Goal: Task Accomplishment & Management: Manage account settings

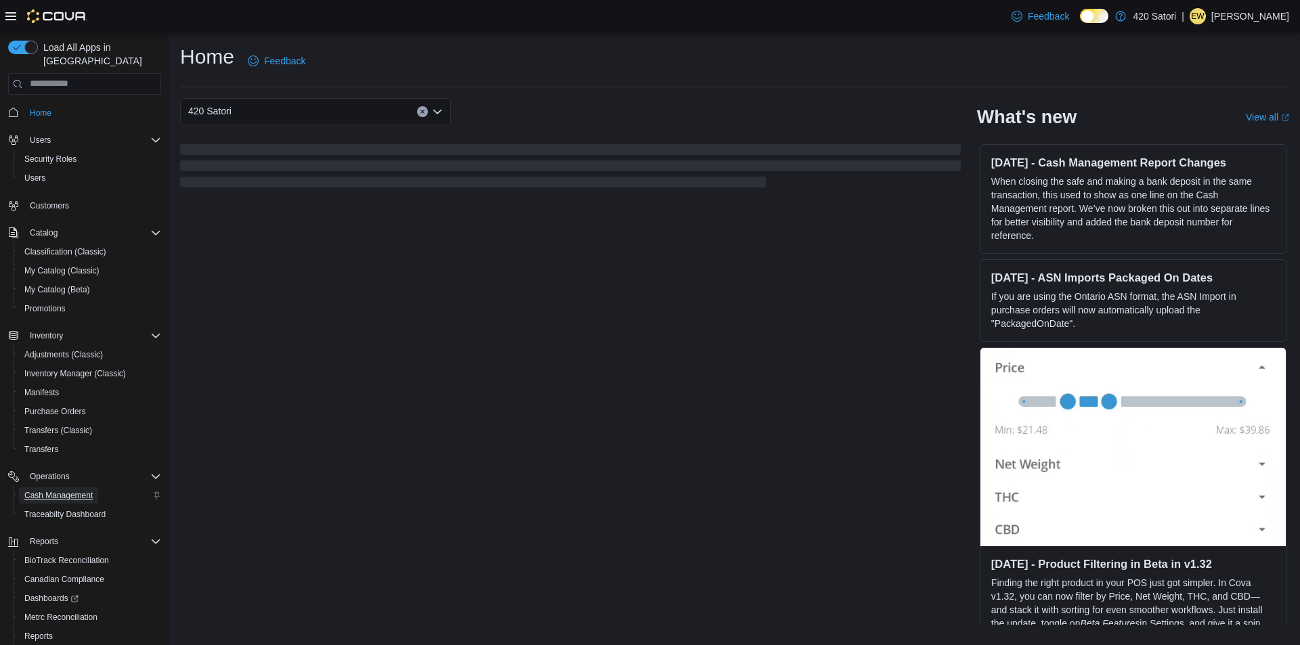
click at [50, 490] on span "Cash Management" at bounding box center [58, 495] width 68 height 11
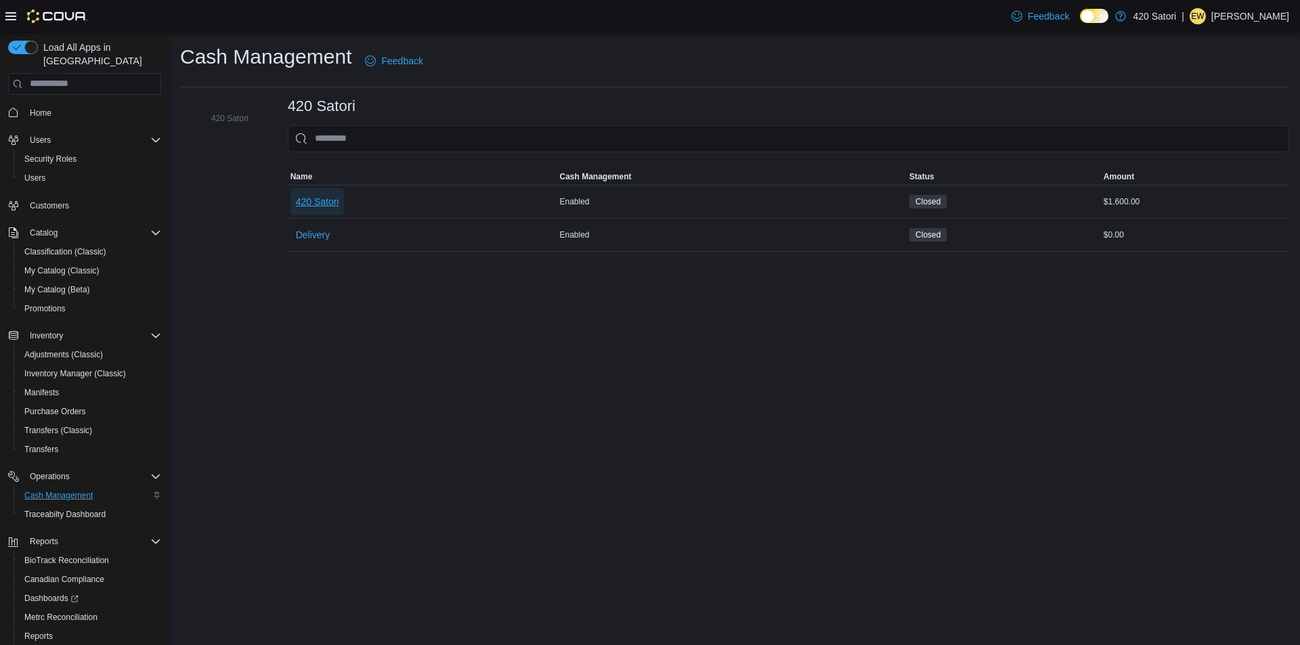
click at [320, 206] on span "420 Satori" at bounding box center [317, 202] width 43 height 14
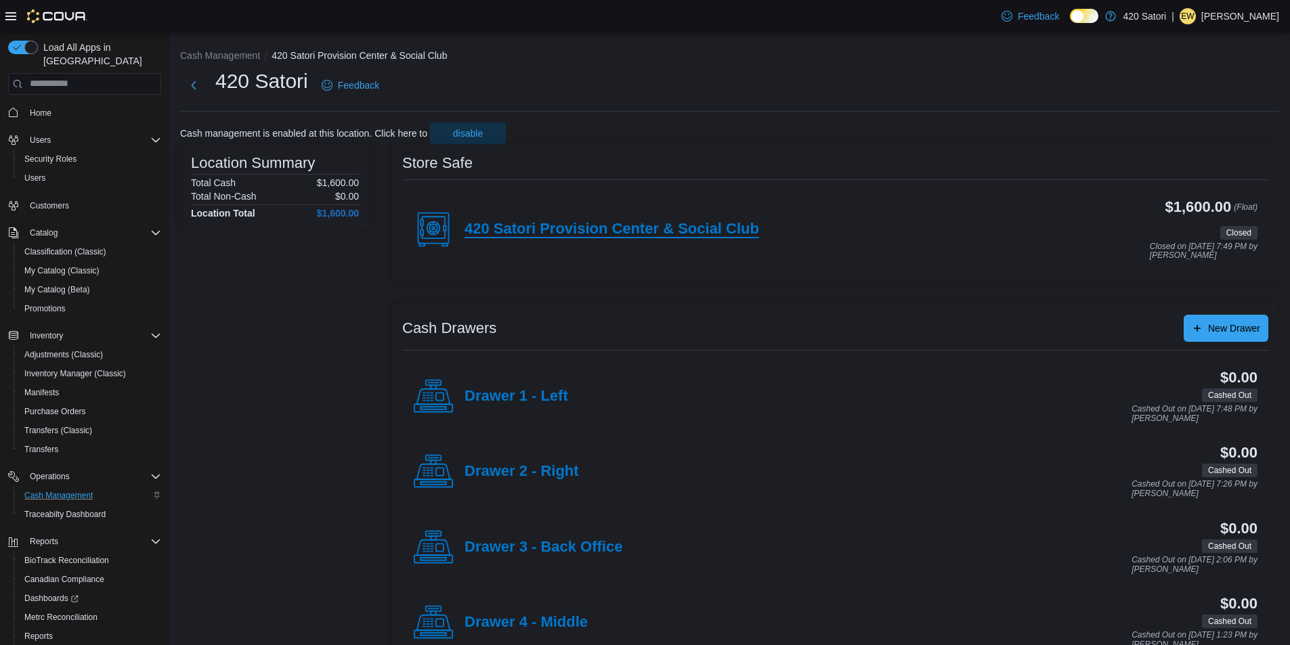
click at [619, 227] on h4 "420 Satori Provision Center & Social Club" at bounding box center [612, 230] width 295 height 18
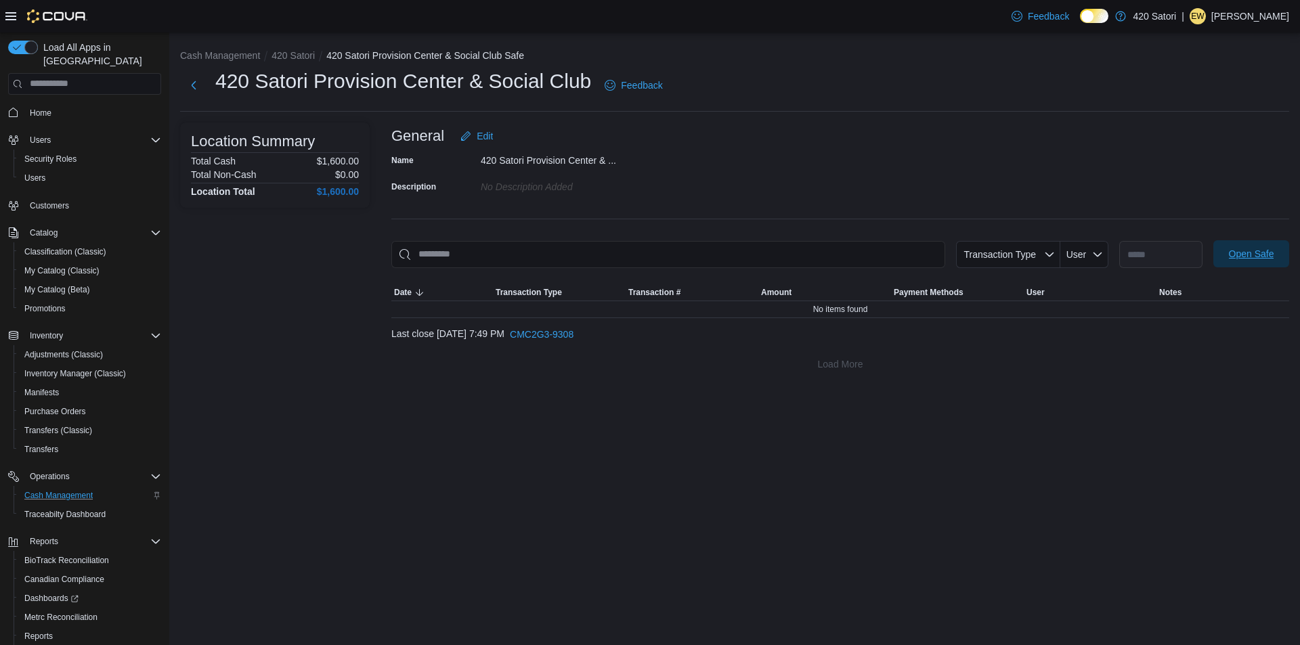
click at [1262, 257] on span "Open Safe" at bounding box center [1251, 254] width 45 height 14
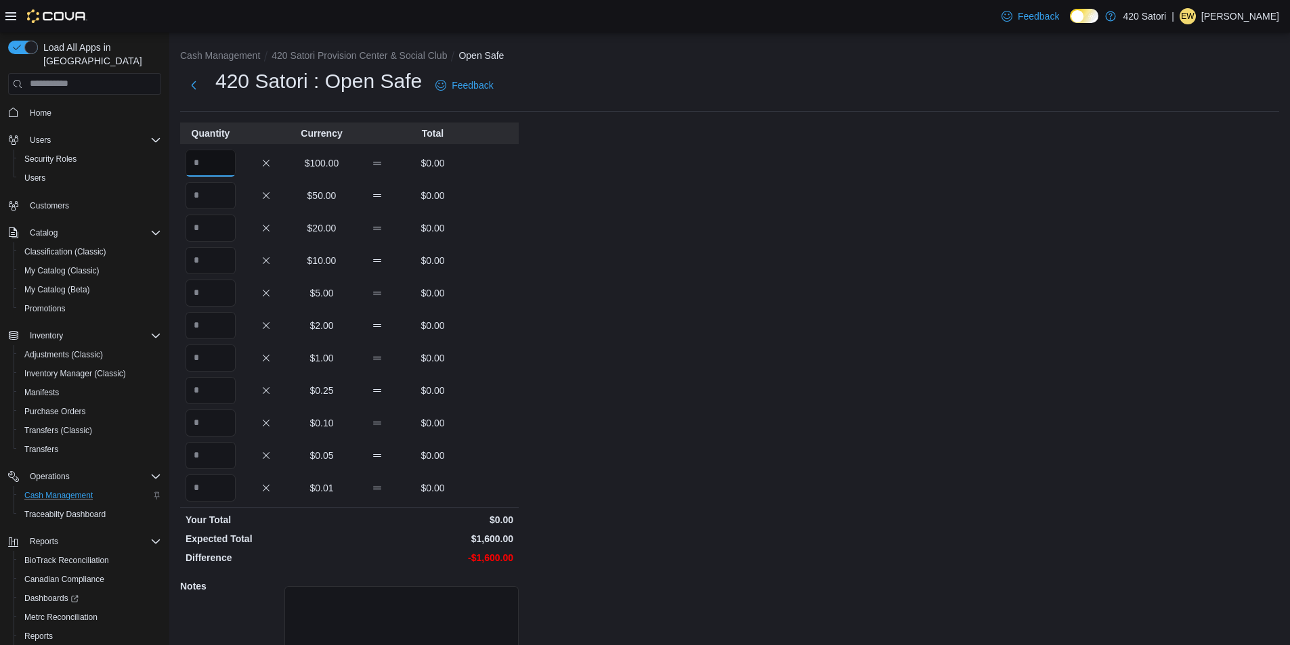
click at [226, 165] on input "Quantity" at bounding box center [211, 163] width 50 height 27
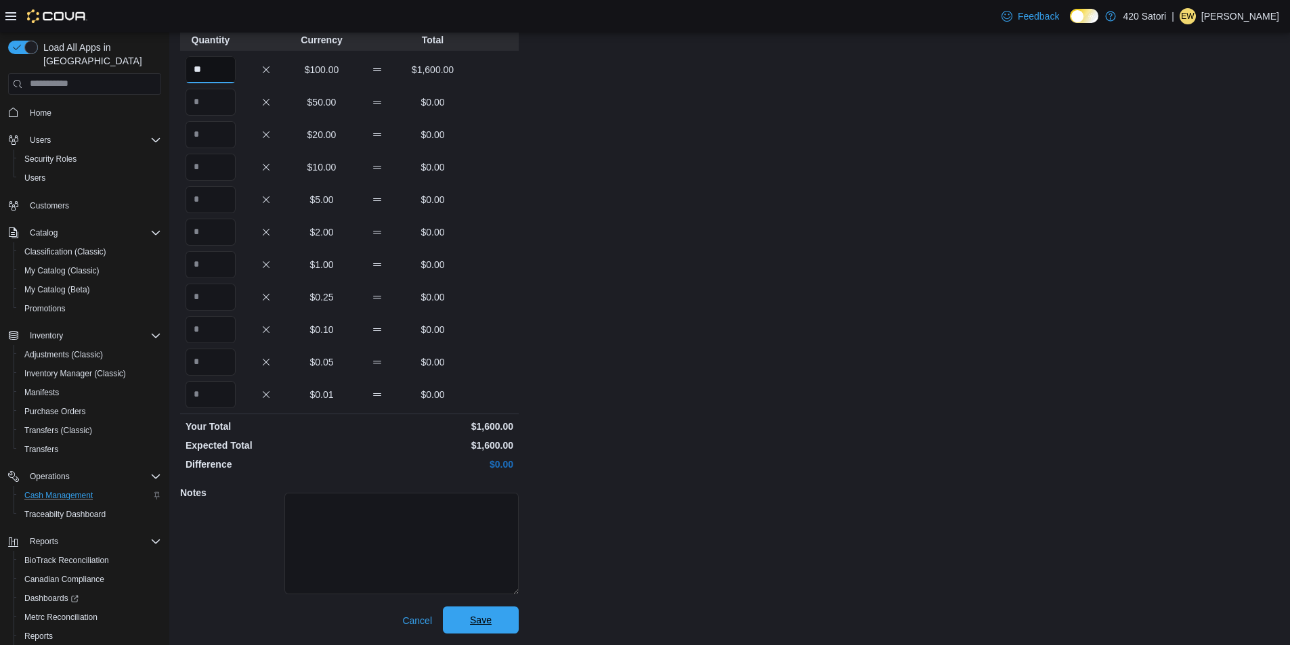
type input "**"
click at [472, 626] on span "Save" at bounding box center [481, 621] width 22 height 14
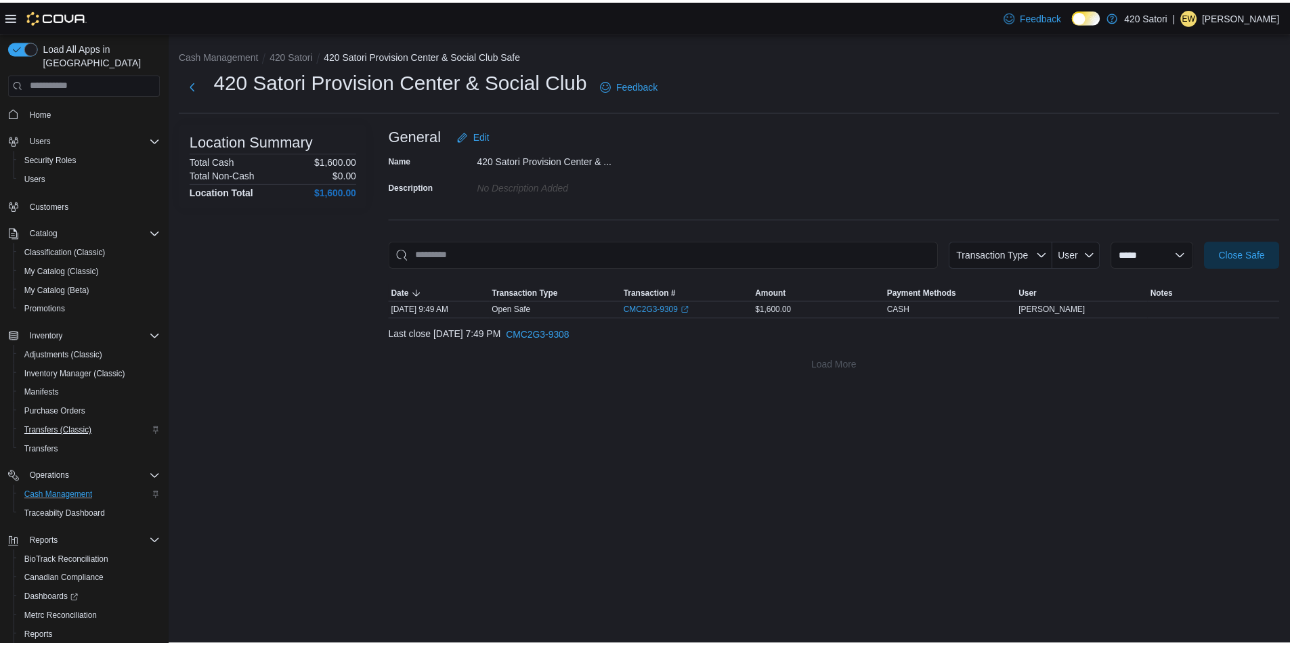
scroll to position [57, 0]
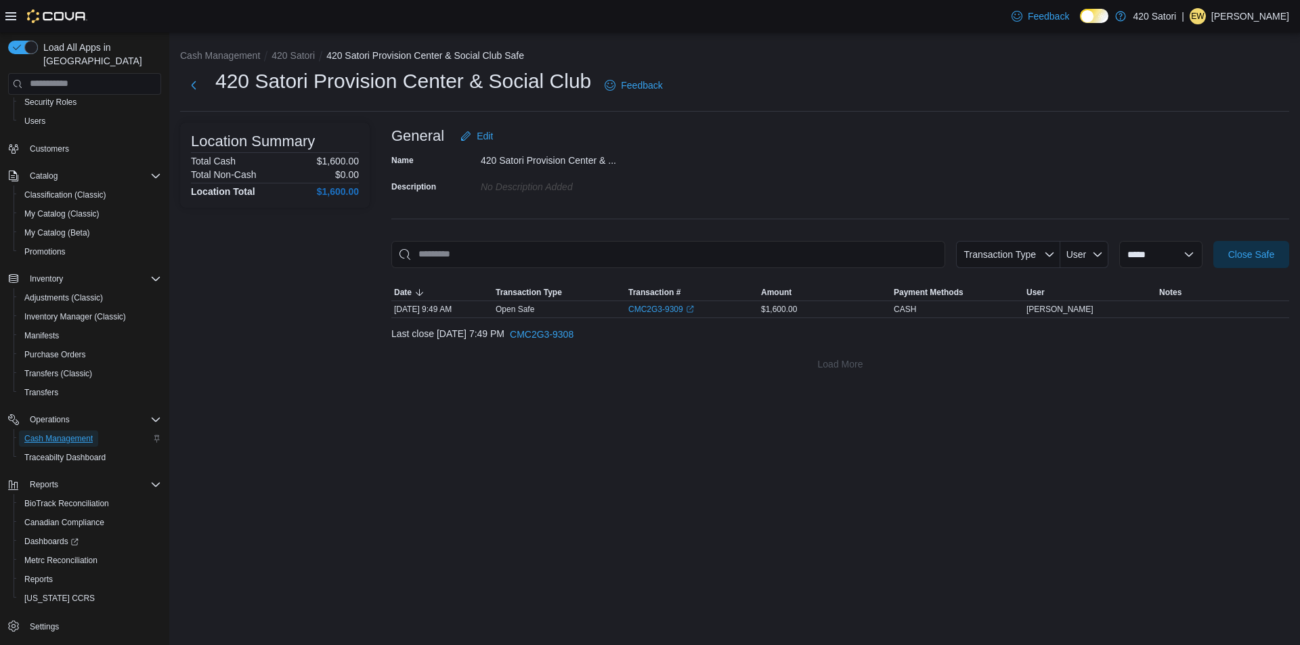
click at [70, 433] on span "Cash Management" at bounding box center [58, 438] width 68 height 11
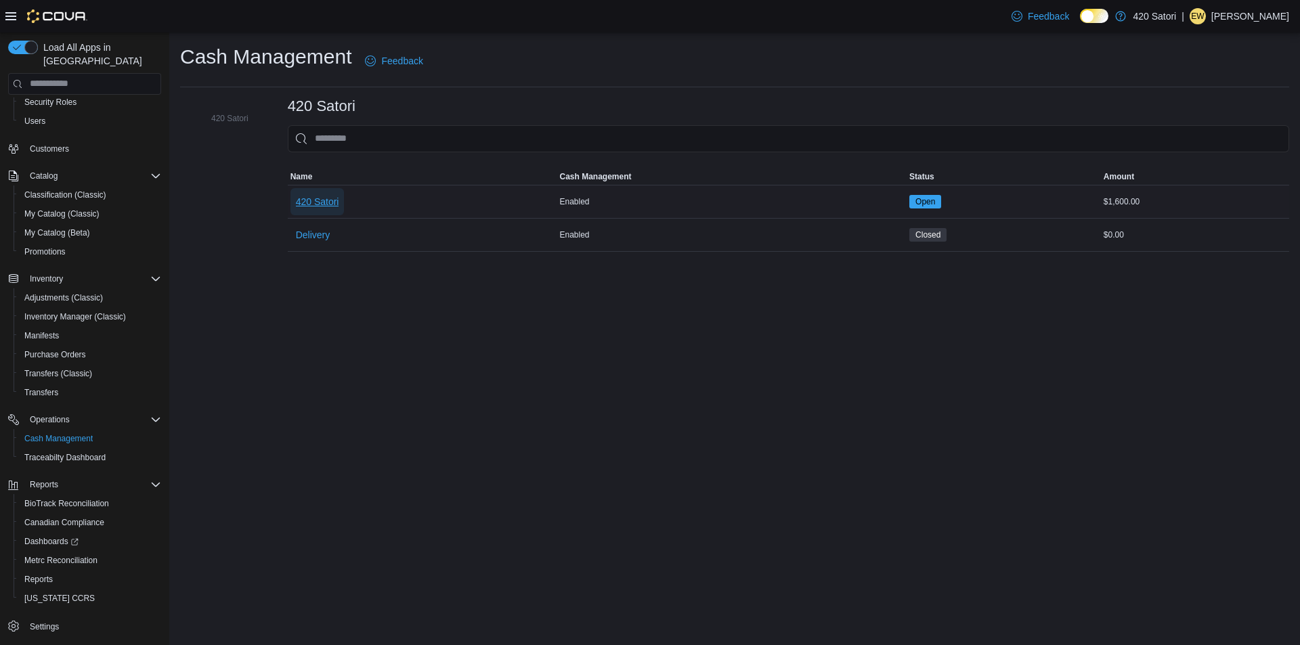
click at [323, 202] on span "420 Satori" at bounding box center [317, 202] width 43 height 14
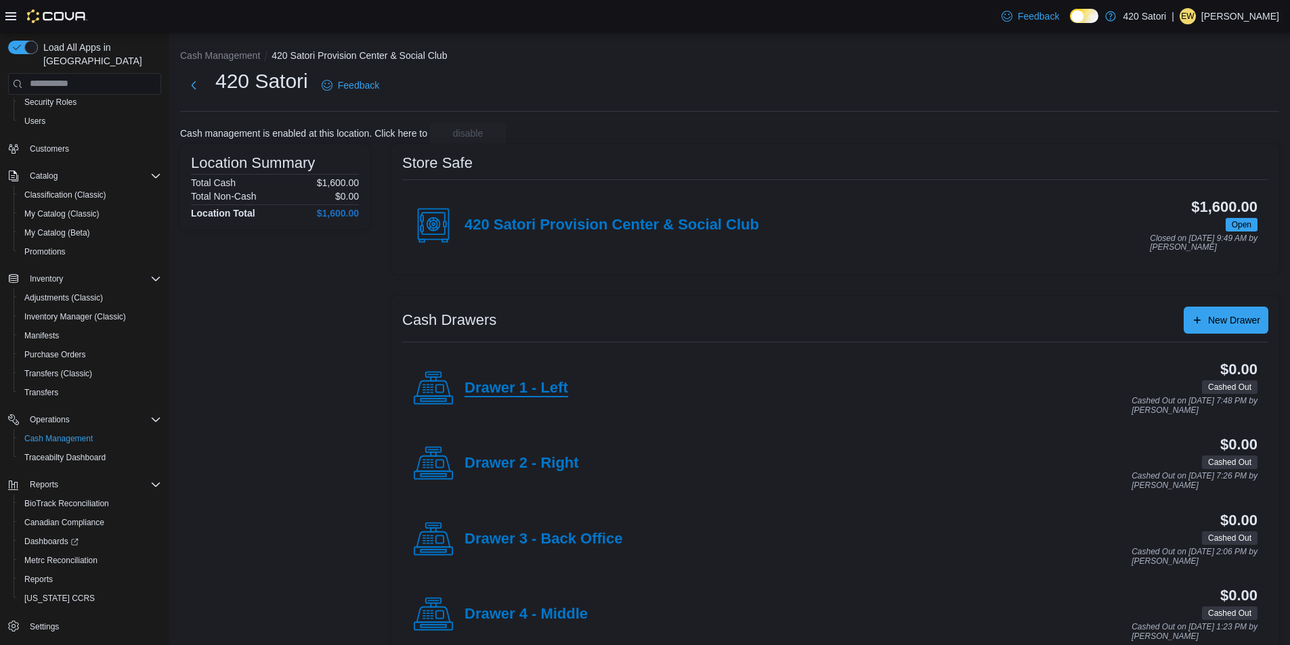
click at [510, 390] on h4 "Drawer 1 - Left" at bounding box center [517, 389] width 104 height 18
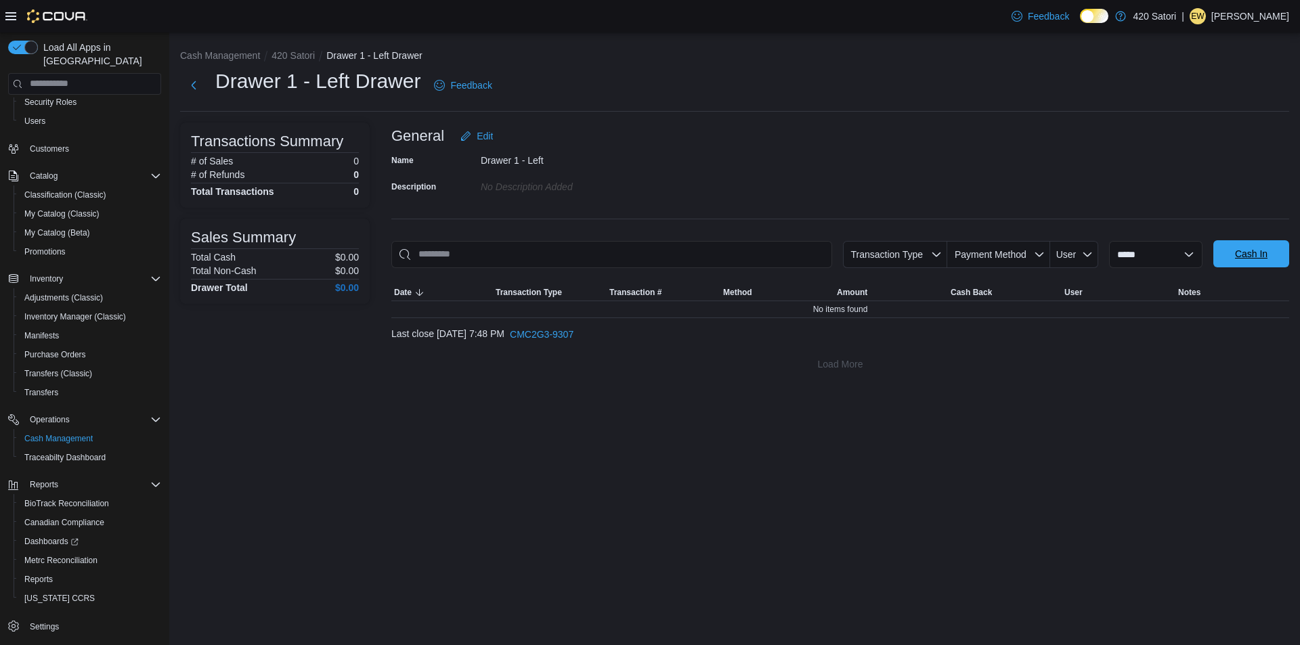
click at [1237, 263] on span "Cash In" at bounding box center [1252, 253] width 60 height 27
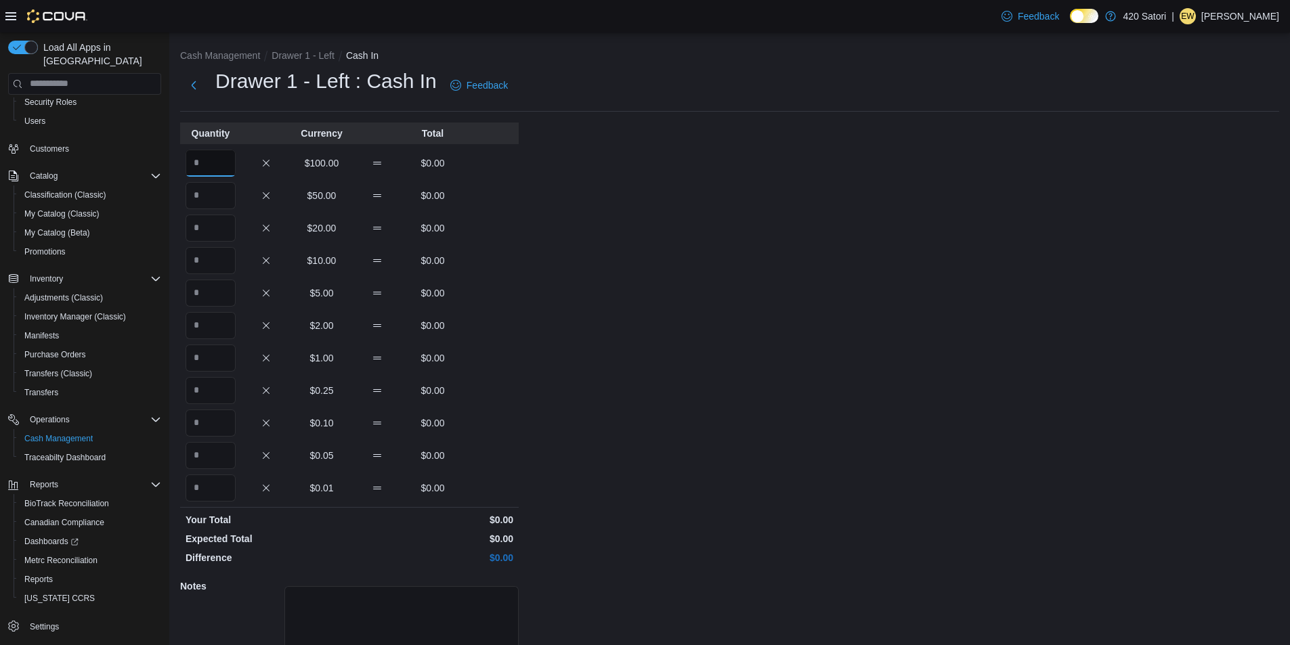
click at [205, 164] on input "Quantity" at bounding box center [211, 163] width 50 height 27
type input "*"
click at [209, 197] on input "Quantity" at bounding box center [211, 195] width 50 height 27
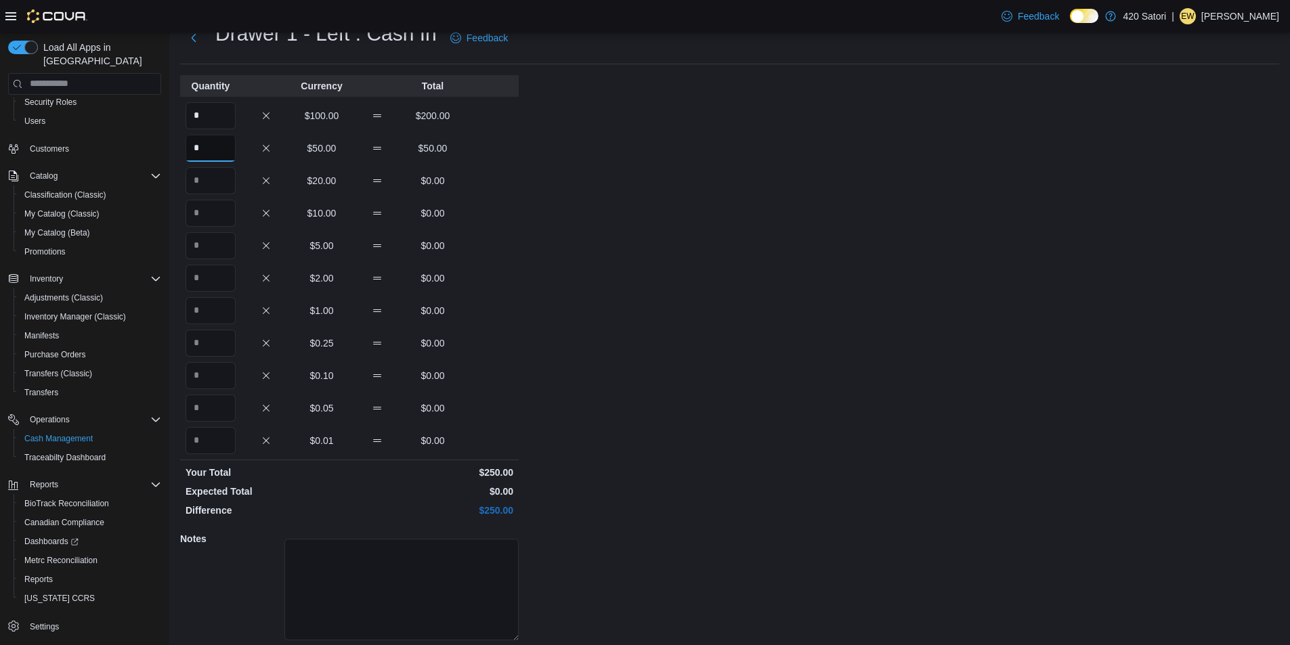
scroll to position [93, 0]
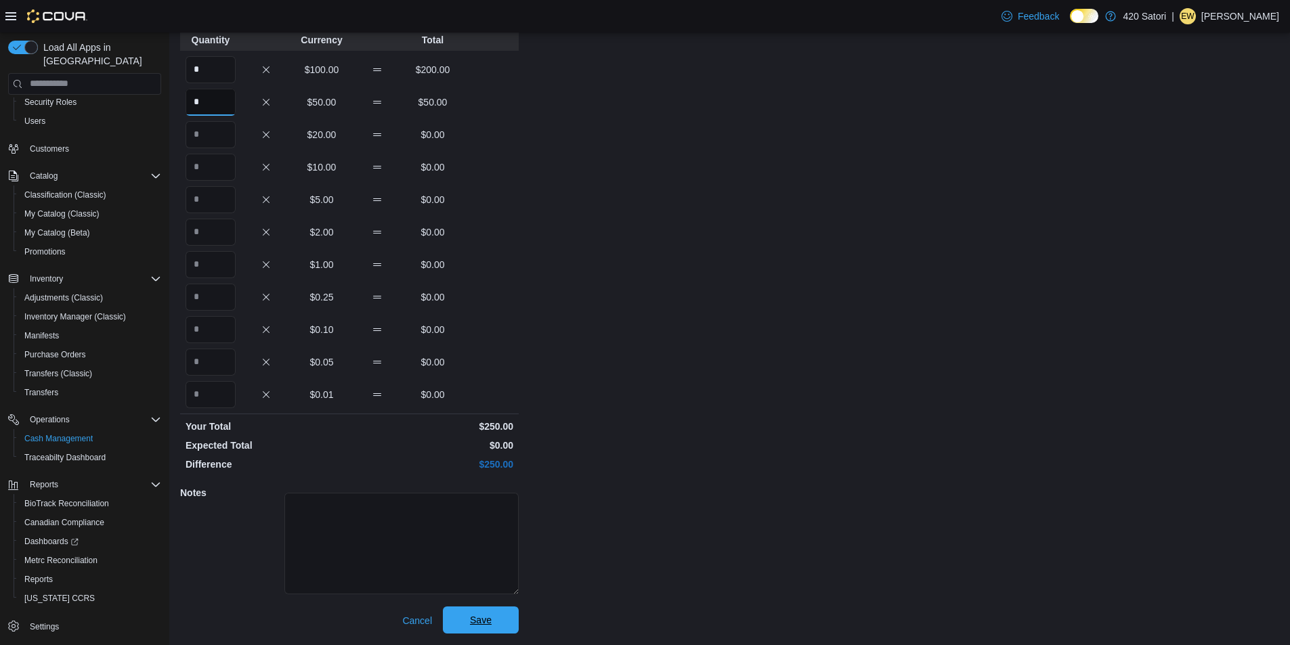
type input "*"
click at [482, 621] on span "Save" at bounding box center [481, 621] width 22 height 14
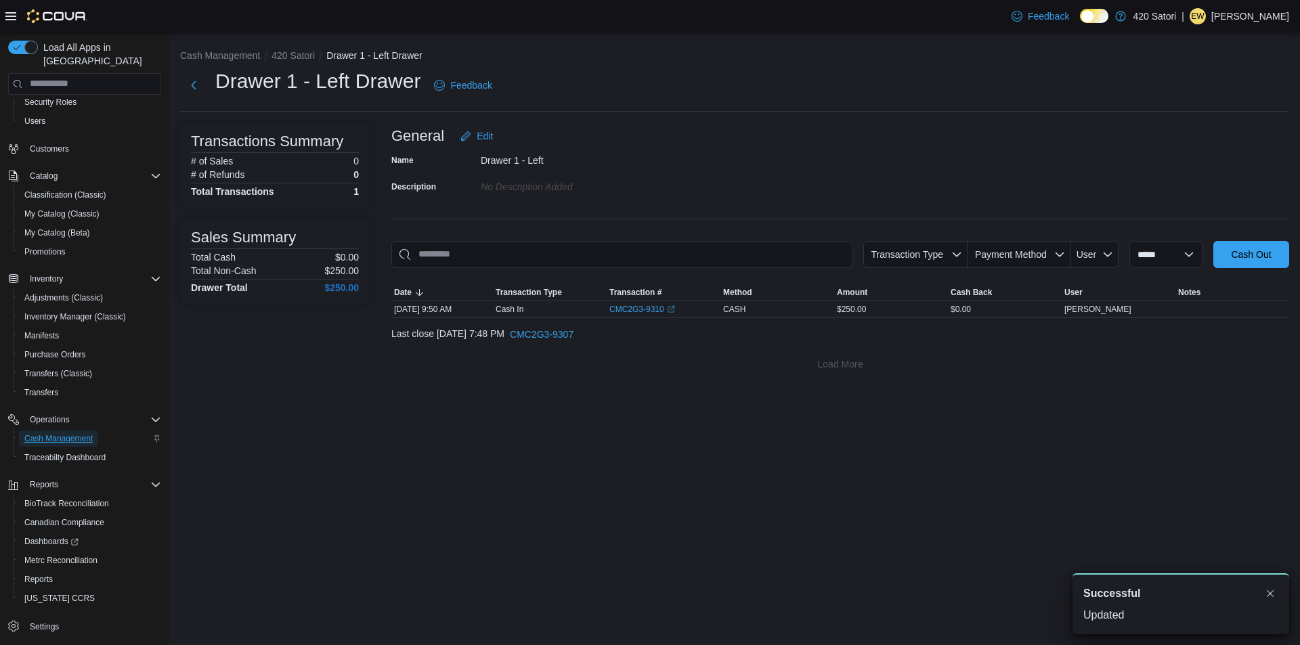
click at [68, 433] on span "Cash Management" at bounding box center [58, 438] width 68 height 11
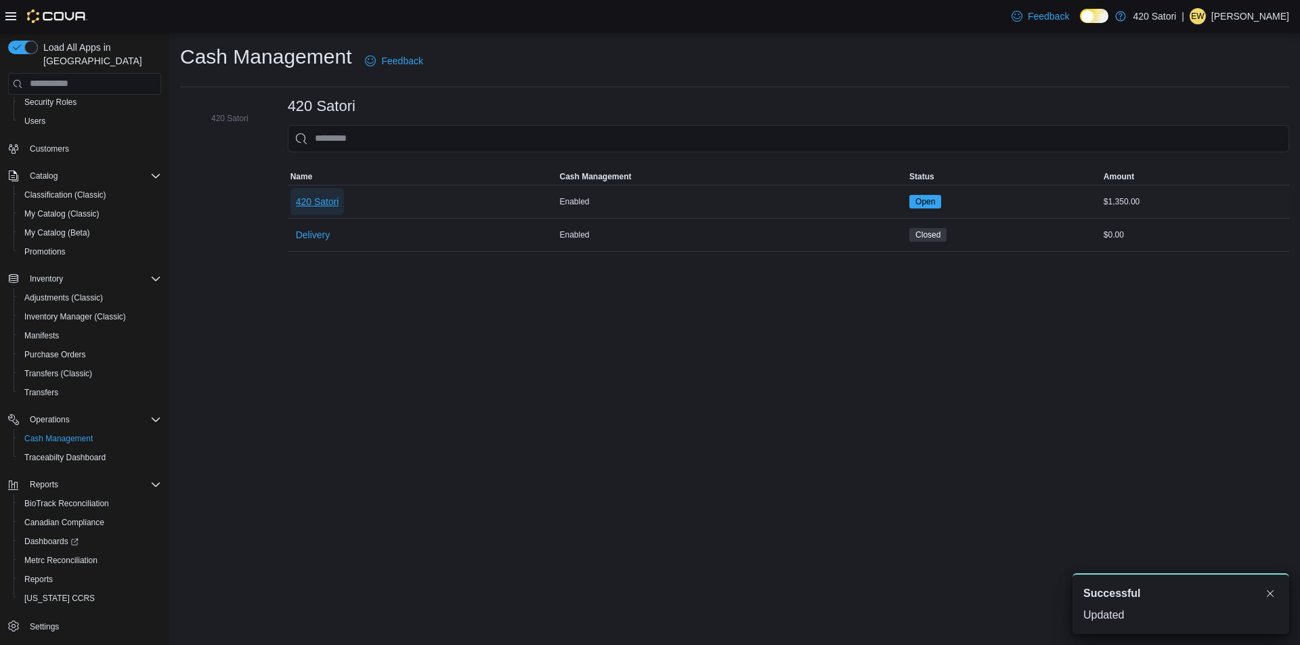
click at [326, 202] on span "420 Satori" at bounding box center [317, 202] width 43 height 14
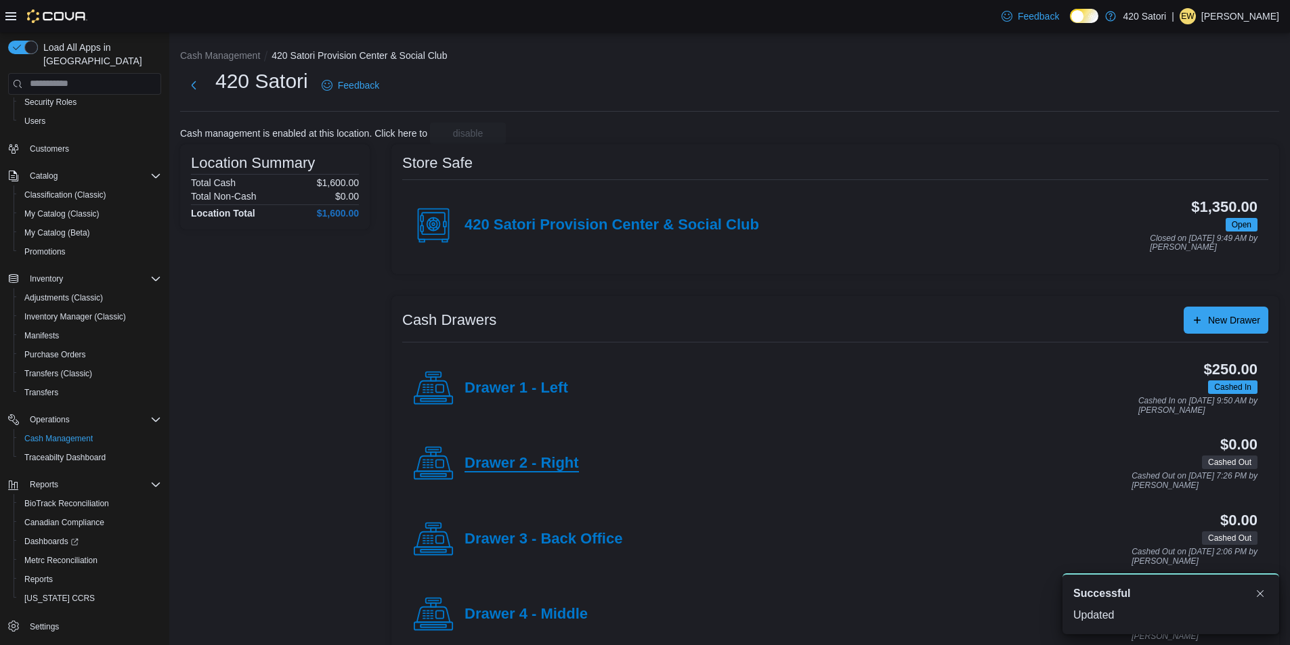
click at [536, 457] on h4 "Drawer 2 - Right" at bounding box center [522, 464] width 114 height 18
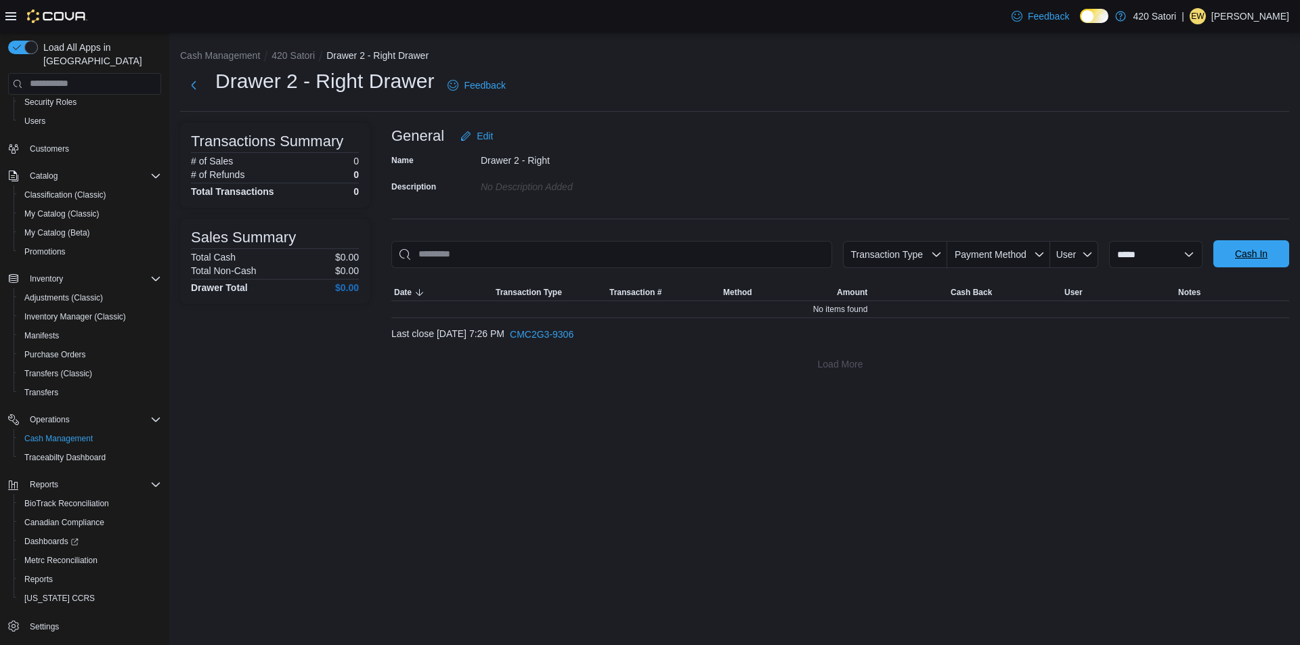
click at [1233, 257] on span "Cash In" at bounding box center [1252, 253] width 60 height 27
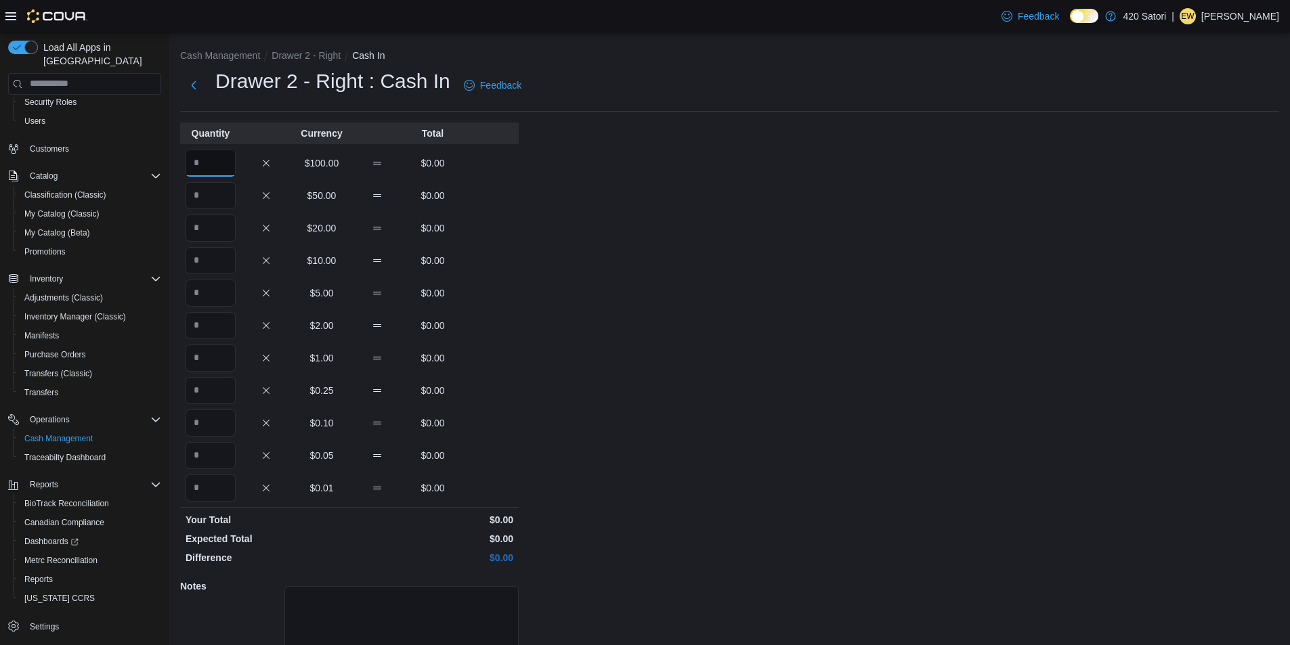
click at [213, 171] on input "Quantity" at bounding box center [211, 163] width 50 height 27
type input "*"
click at [213, 197] on input "Quantity" at bounding box center [211, 195] width 50 height 27
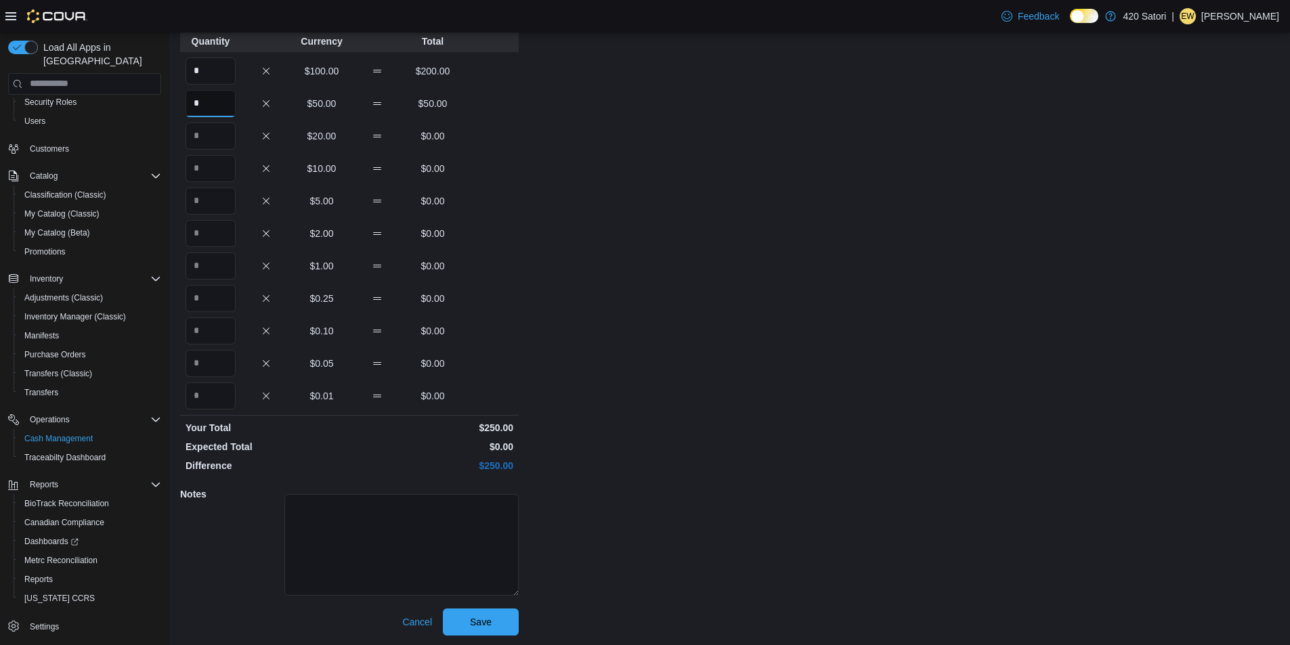
scroll to position [93, 0]
type input "*"
click at [473, 623] on span "Save" at bounding box center [481, 621] width 22 height 14
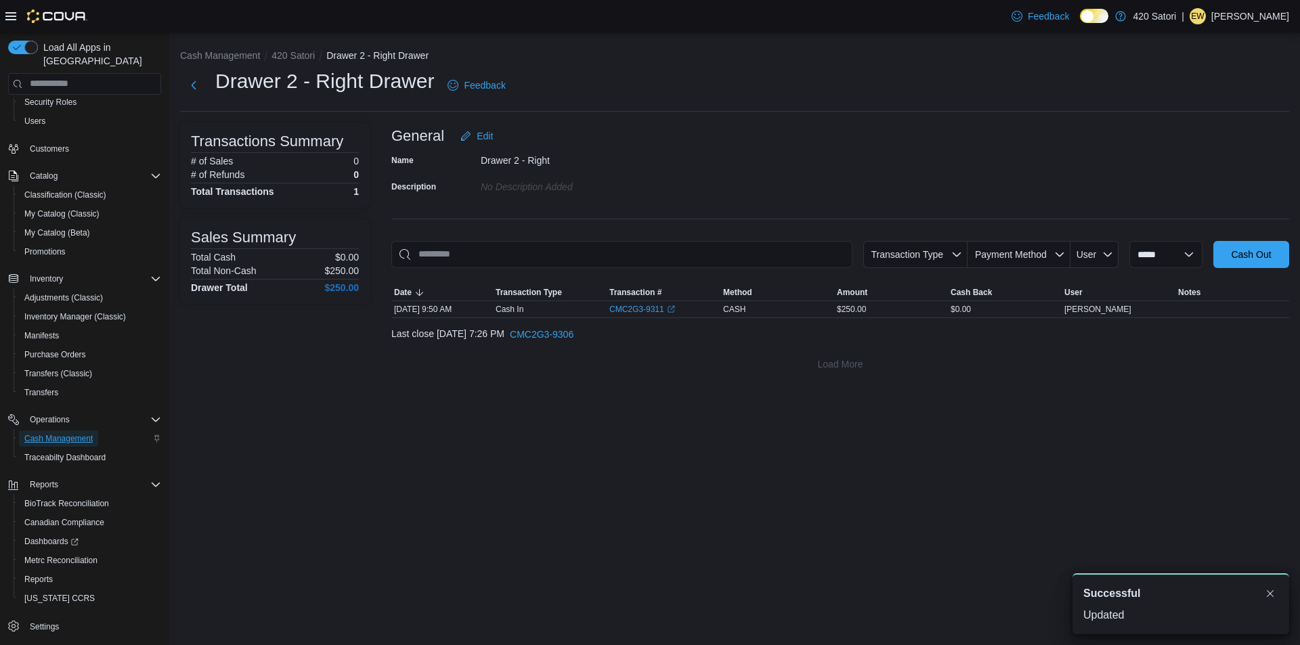
click at [49, 433] on span "Cash Management" at bounding box center [58, 438] width 68 height 11
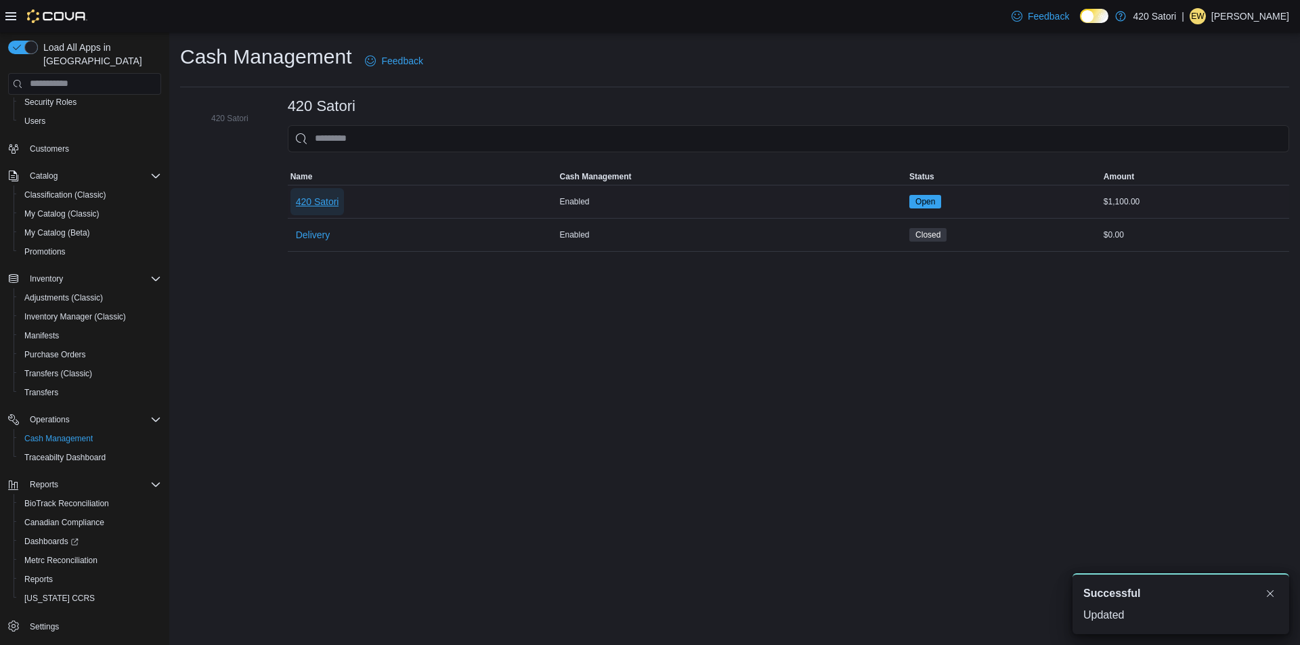
click at [321, 202] on span "420 Satori" at bounding box center [317, 202] width 43 height 14
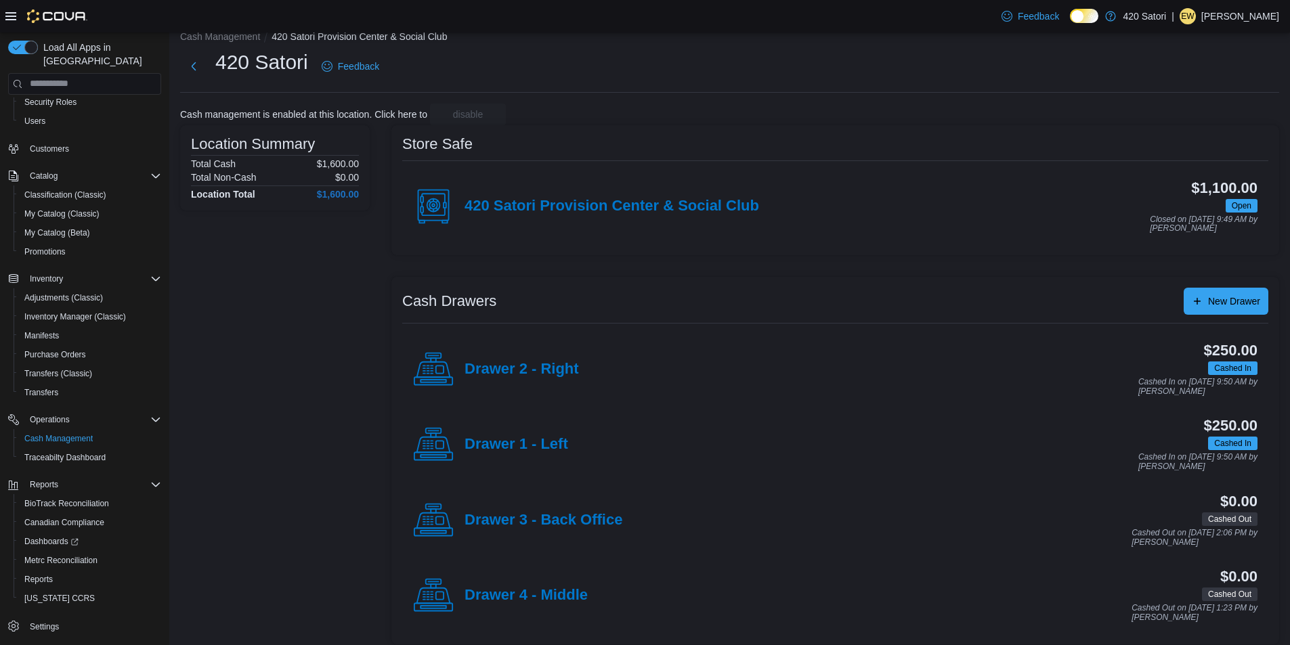
scroll to position [29, 0]
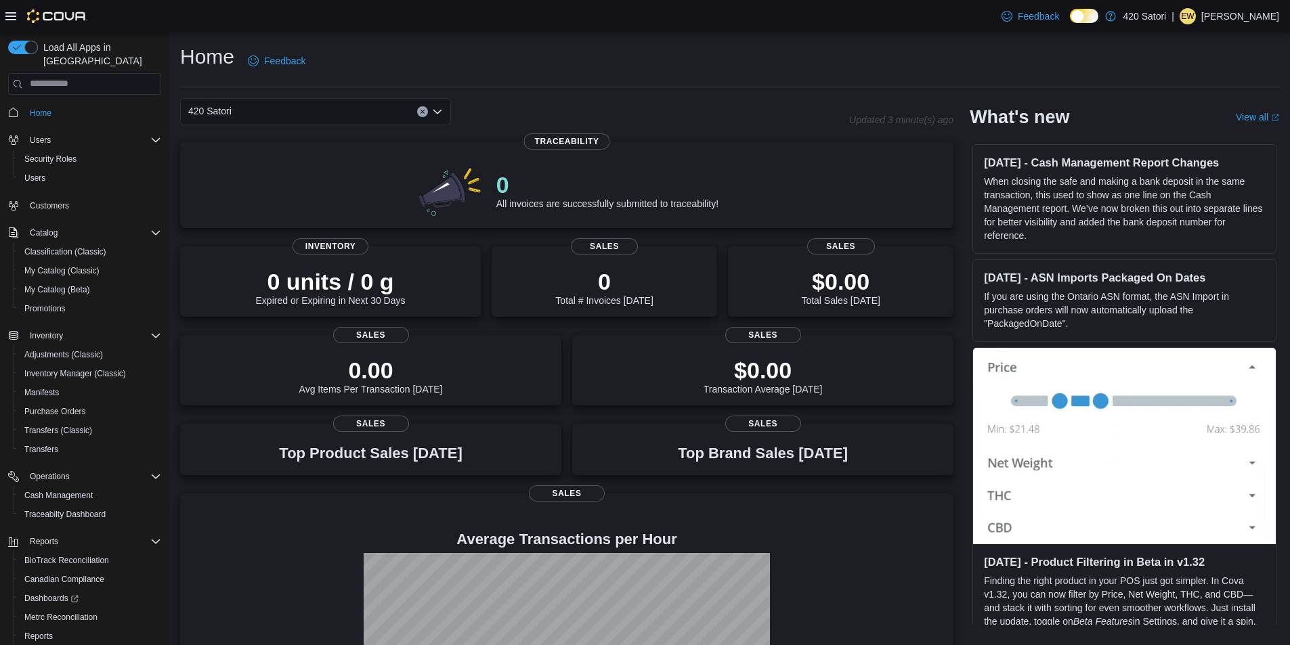
scroll to position [135, 0]
